Goal: Navigation & Orientation: Understand site structure

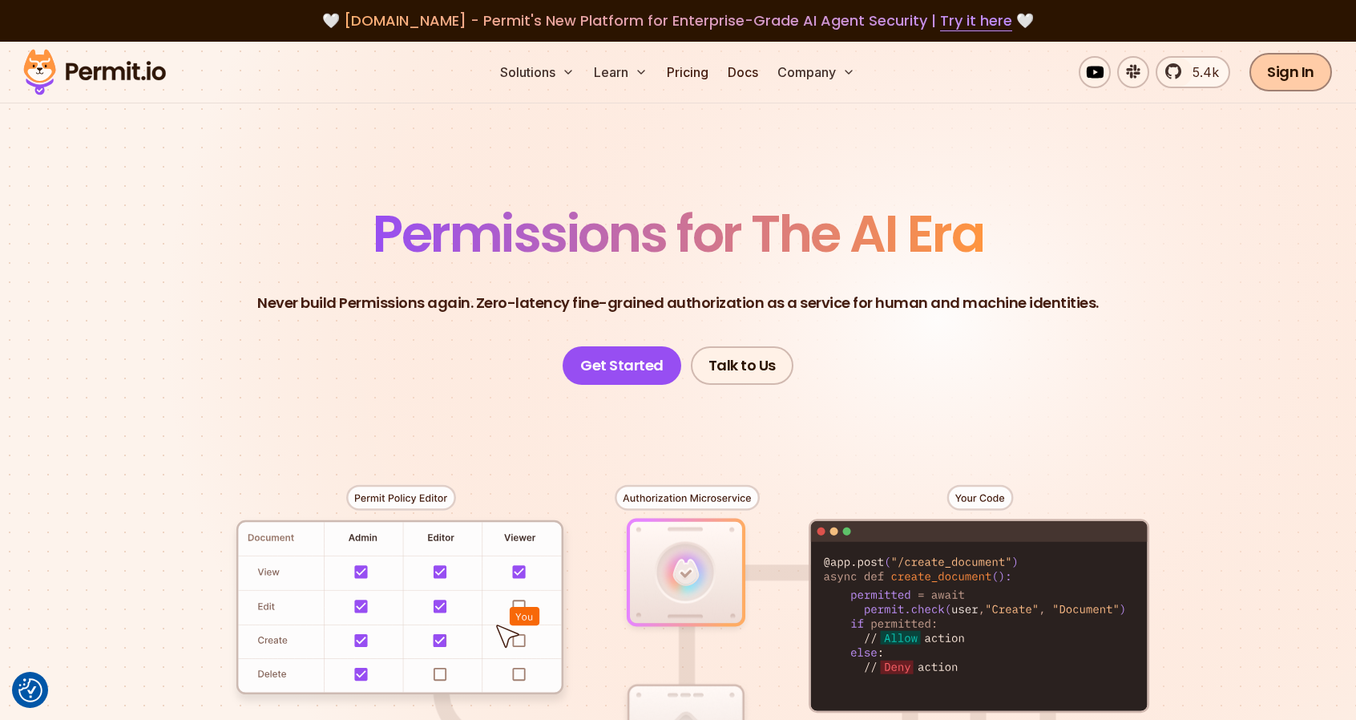
click at [1295, 77] on link "Sign In" at bounding box center [1290, 72] width 83 height 38
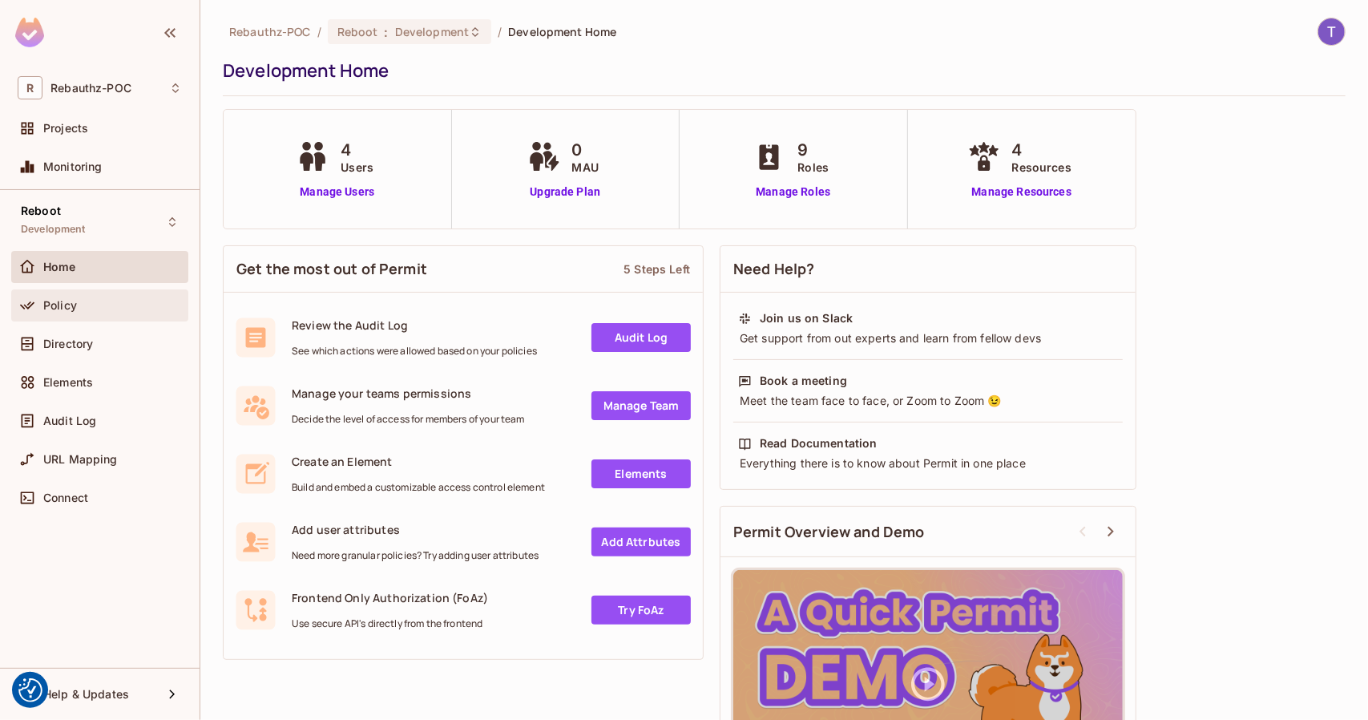
click at [67, 309] on span "Policy" at bounding box center [60, 305] width 34 height 13
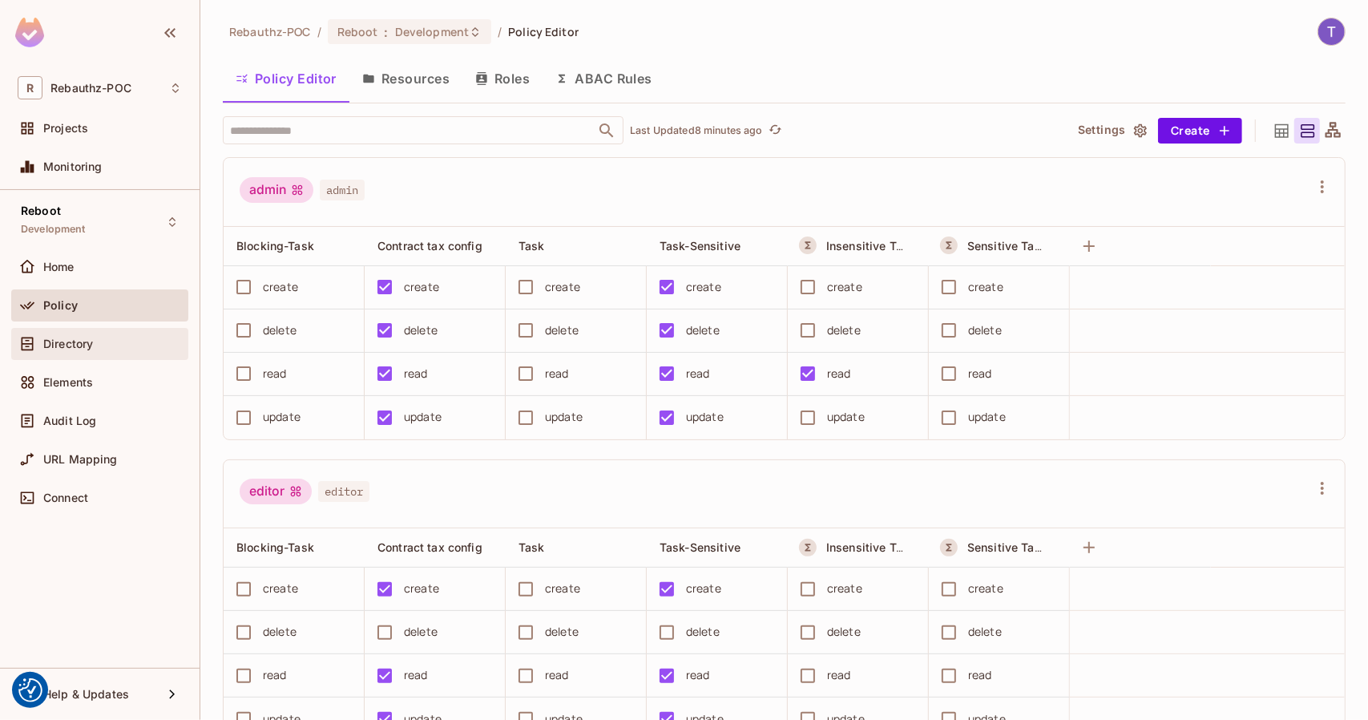
click at [119, 334] on div "Directory" at bounding box center [100, 343] width 164 height 19
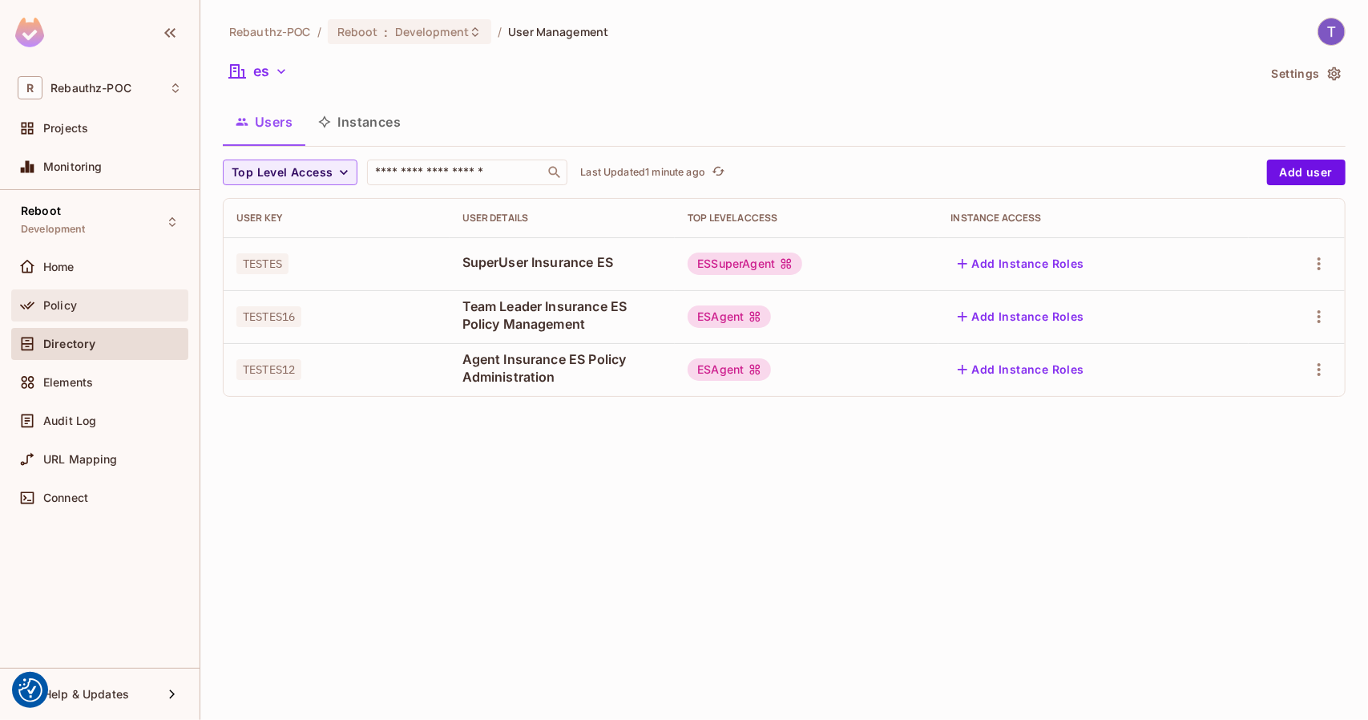
click at [122, 305] on div "Policy" at bounding box center [112, 305] width 139 height 13
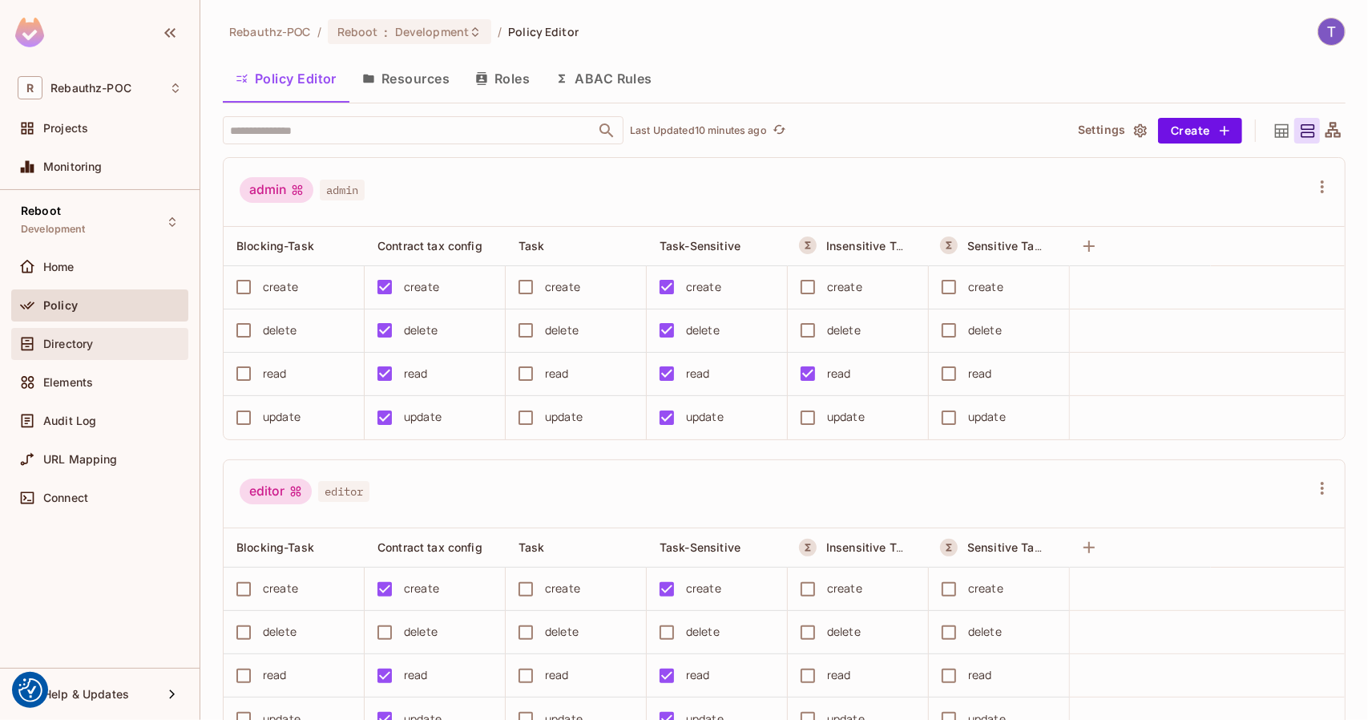
click at [76, 341] on span "Directory" at bounding box center [68, 343] width 50 height 13
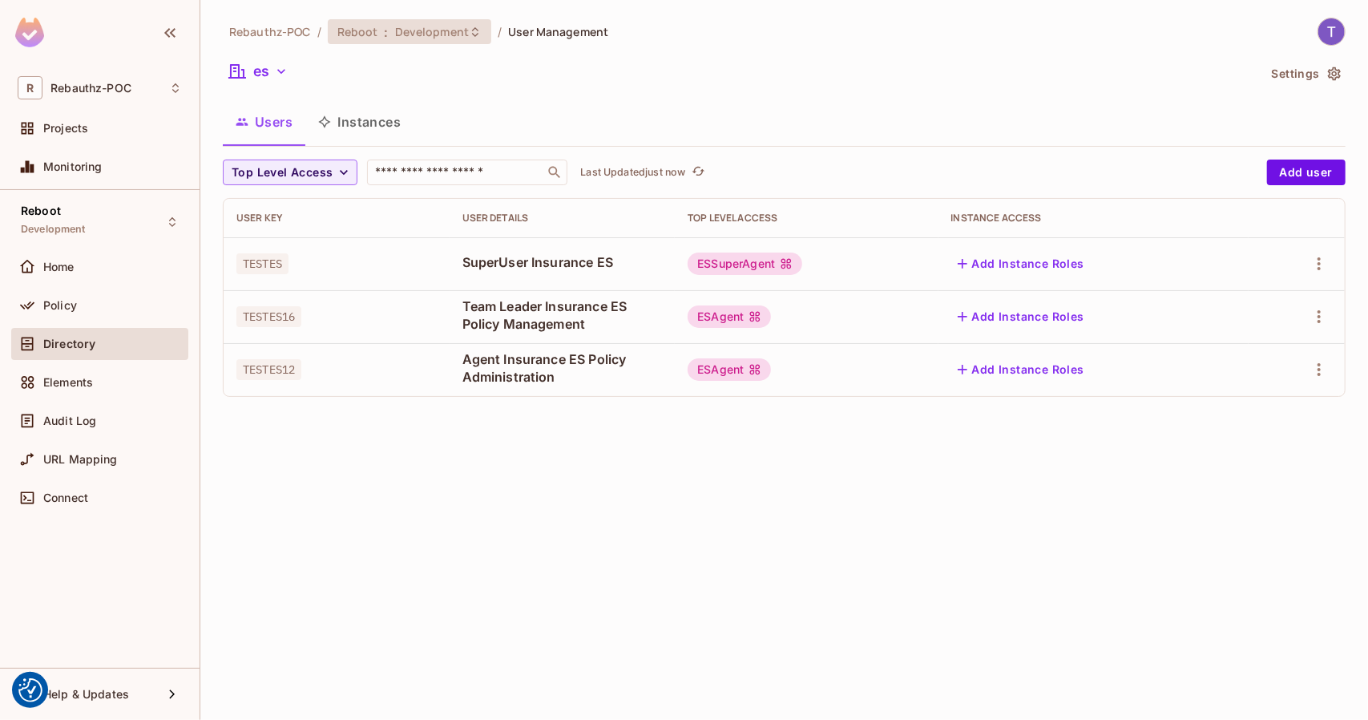
click at [453, 38] on span "Development" at bounding box center [432, 31] width 74 height 15
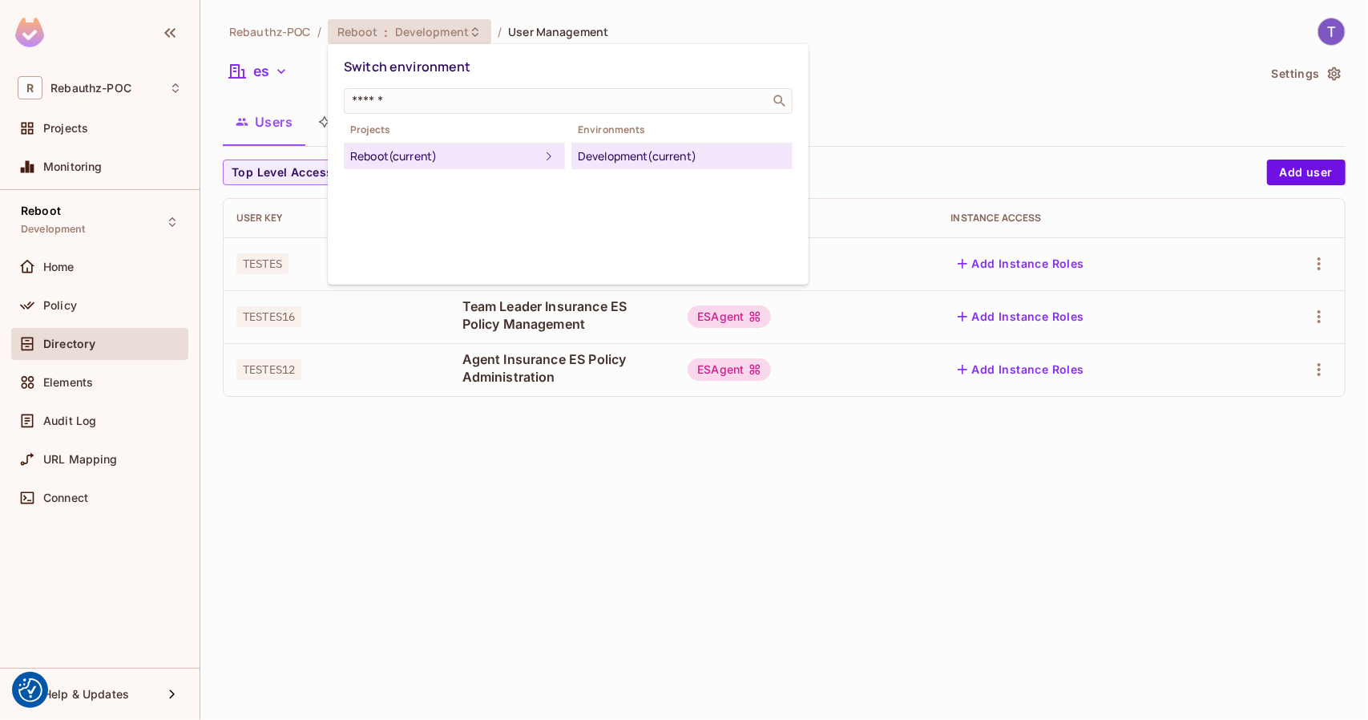
click at [74, 313] on div at bounding box center [684, 360] width 1368 height 720
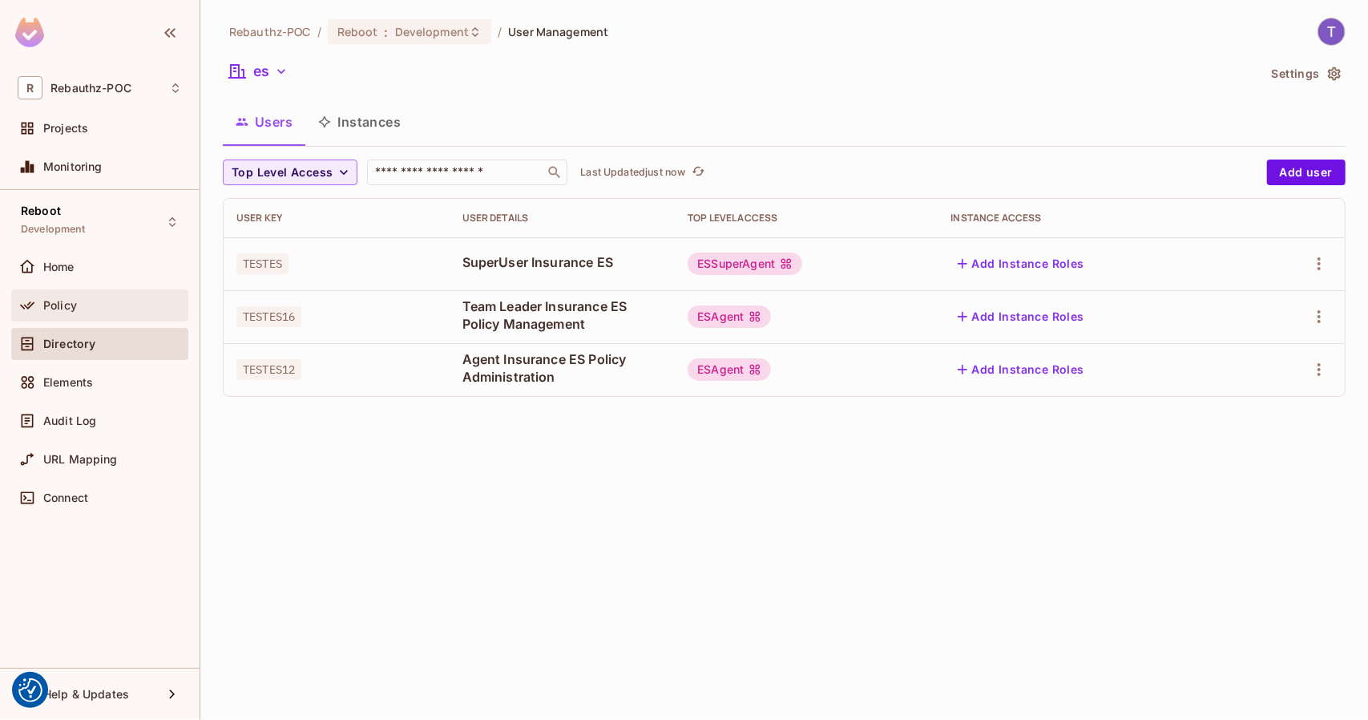
click at [75, 310] on span "Policy" at bounding box center [60, 305] width 34 height 13
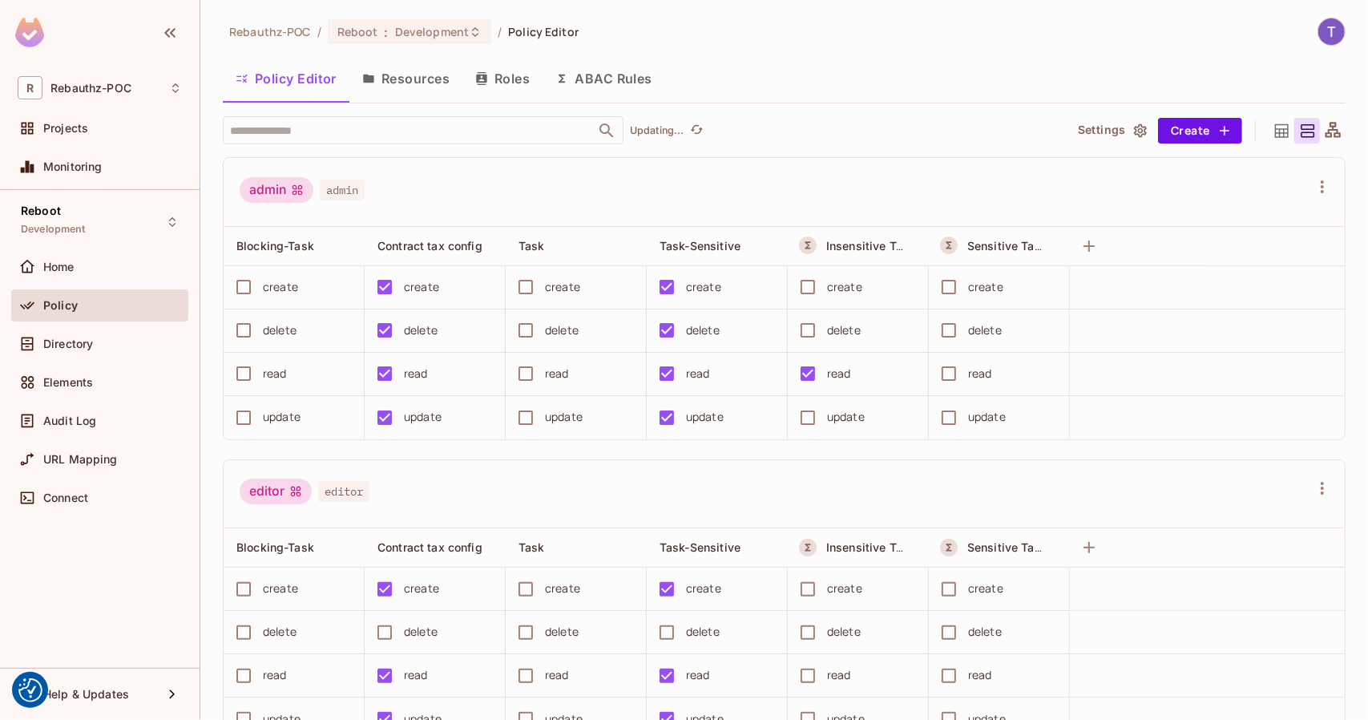
click at [77, 363] on div "Directory" at bounding box center [99, 347] width 177 height 38
click at [91, 338] on span "Directory" at bounding box center [68, 343] width 50 height 13
